Goal: Entertainment & Leisure: Consume media (video, audio)

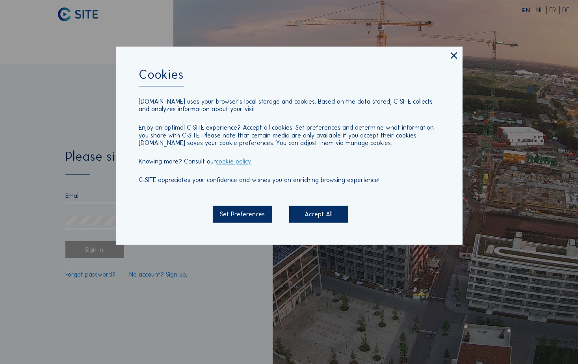
type input "[PERSON_NAME][EMAIL_ADDRESS][DOMAIN_NAME]"
click at [319, 215] on div "Accept All" at bounding box center [318, 214] width 59 height 17
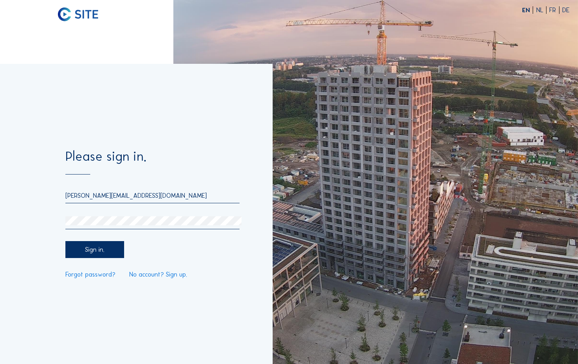
click at [110, 247] on div "Sign in." at bounding box center [94, 249] width 59 height 17
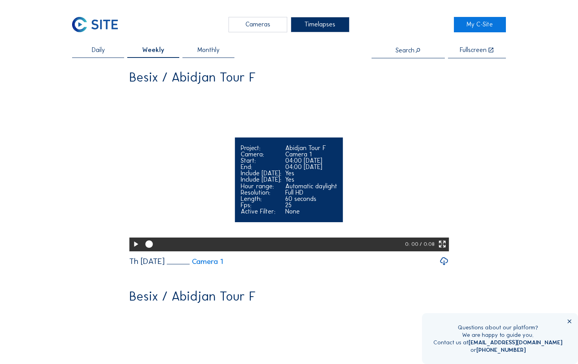
click at [136, 250] on icon at bounding box center [135, 244] width 9 height 11
click at [359, 182] on video "Your browser does not support the video tag." at bounding box center [289, 170] width 320 height 160
drag, startPoint x: 336, startPoint y: 173, endPoint x: 369, endPoint y: 188, distance: 36.2
click at [369, 188] on div "Your browser does not support the video tag. Project: Abidjan Tour F Camera: Ca…" at bounding box center [289, 170] width 320 height 161
drag, startPoint x: 369, startPoint y: 188, endPoint x: 359, endPoint y: 175, distance: 16.3
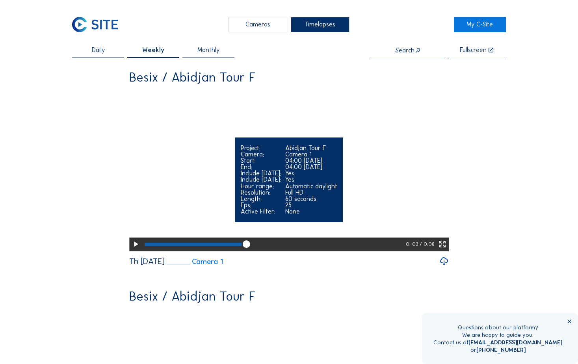
click at [359, 175] on video "Your browser does not support the video tag." at bounding box center [289, 170] width 320 height 160
click at [353, 211] on video "Your browser does not support the video tag." at bounding box center [289, 170] width 320 height 160
click at [310, 164] on div "04:00 [DATE]" at bounding box center [311, 161] width 52 height 6
click at [363, 209] on video "Your browser does not support the video tag." at bounding box center [289, 170] width 320 height 160
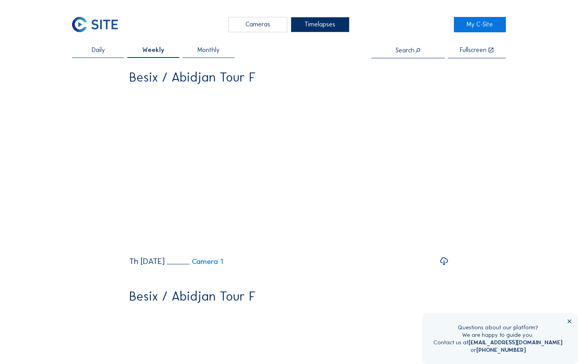
click at [102, 52] on span "Daily" at bounding box center [98, 50] width 13 height 6
